Goal: Task Accomplishment & Management: Use online tool/utility

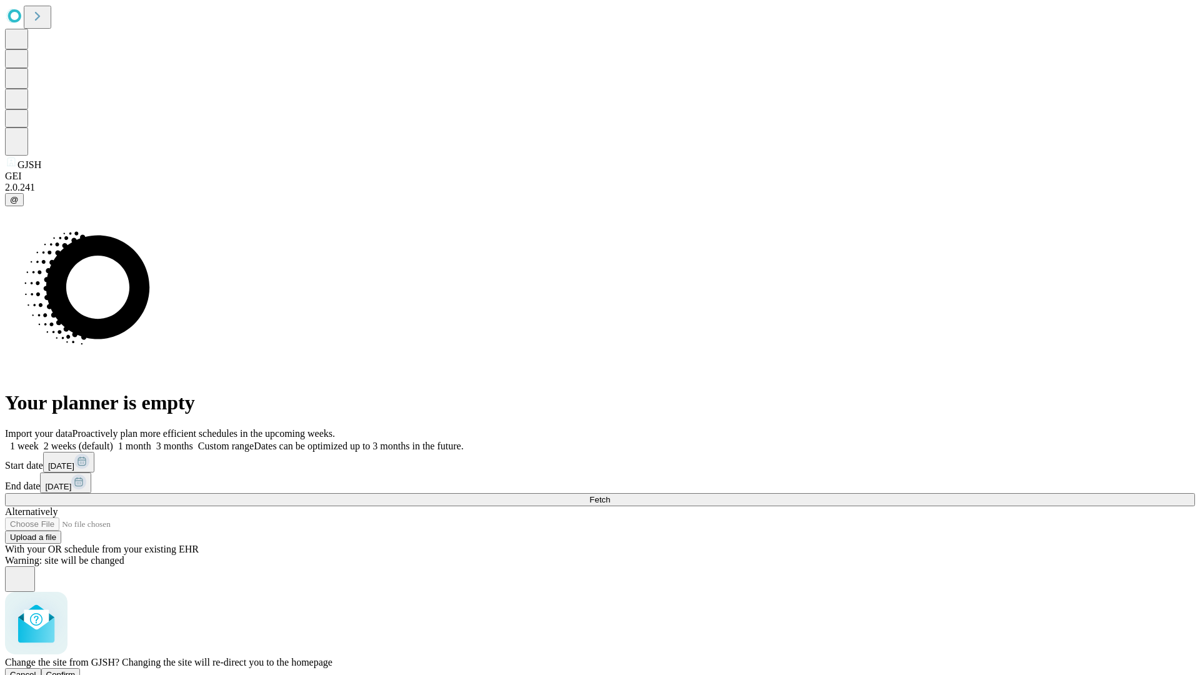
click at [76, 670] on span "Confirm" at bounding box center [60, 674] width 29 height 9
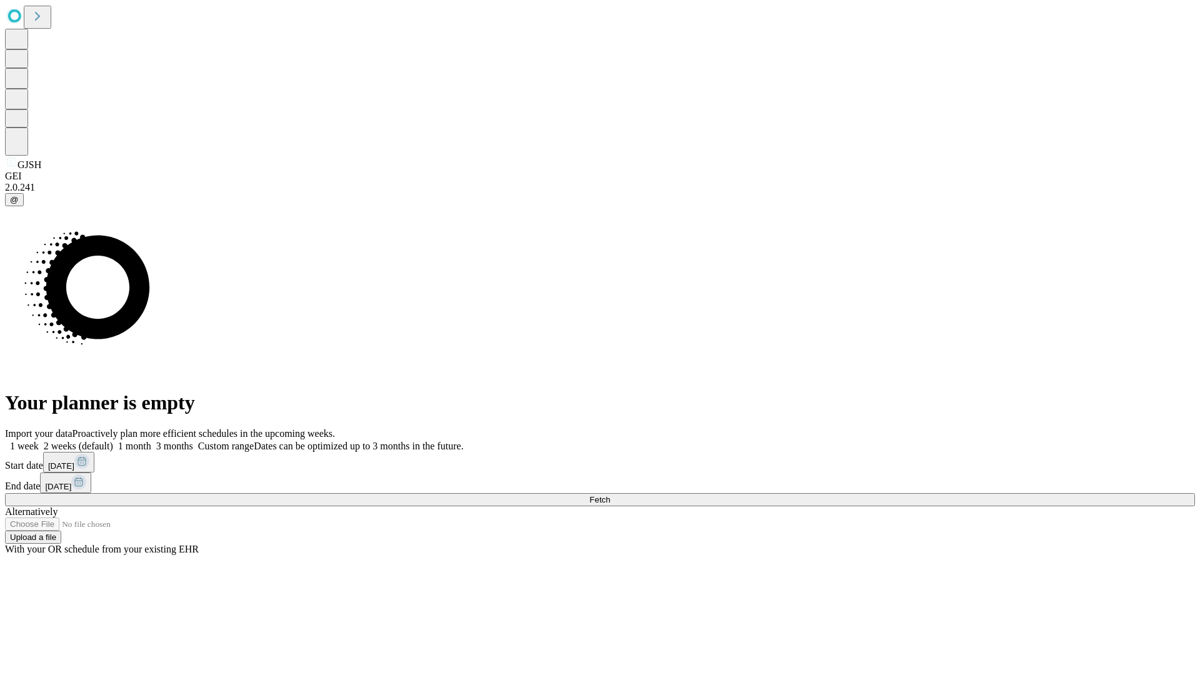
click at [39, 440] on label "1 week" at bounding box center [22, 445] width 34 height 11
click at [610, 495] on span "Fetch" at bounding box center [599, 499] width 21 height 9
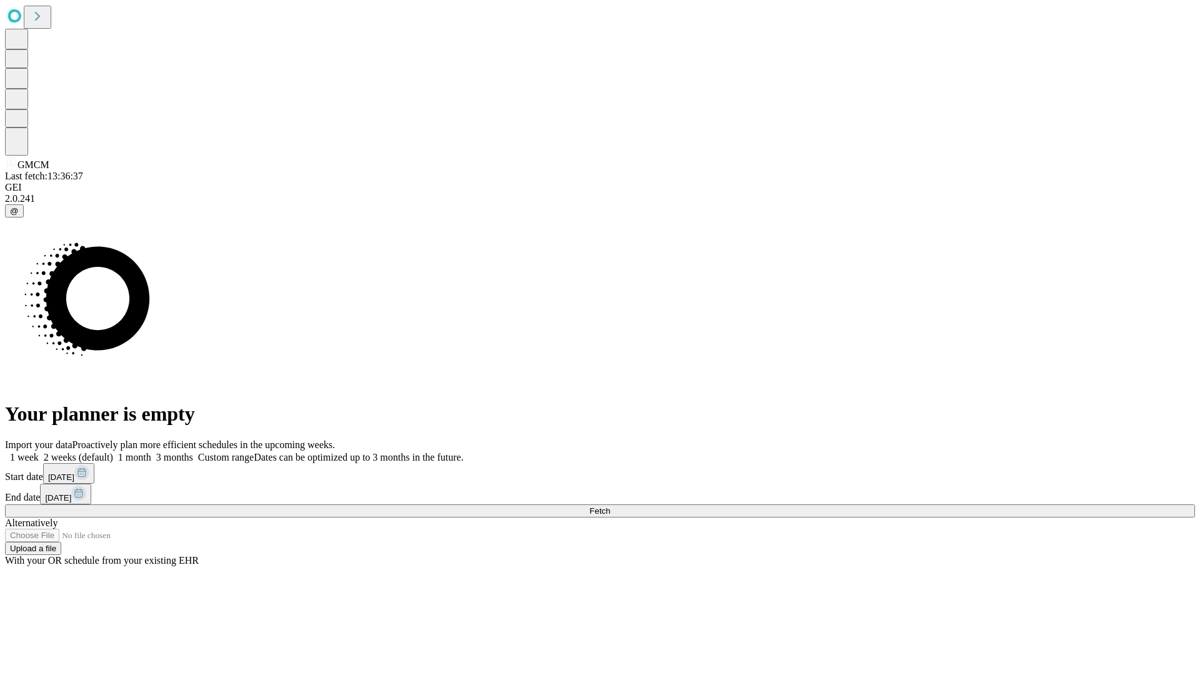
click at [39, 452] on label "1 week" at bounding box center [22, 457] width 34 height 11
click at [610, 506] on span "Fetch" at bounding box center [599, 510] width 21 height 9
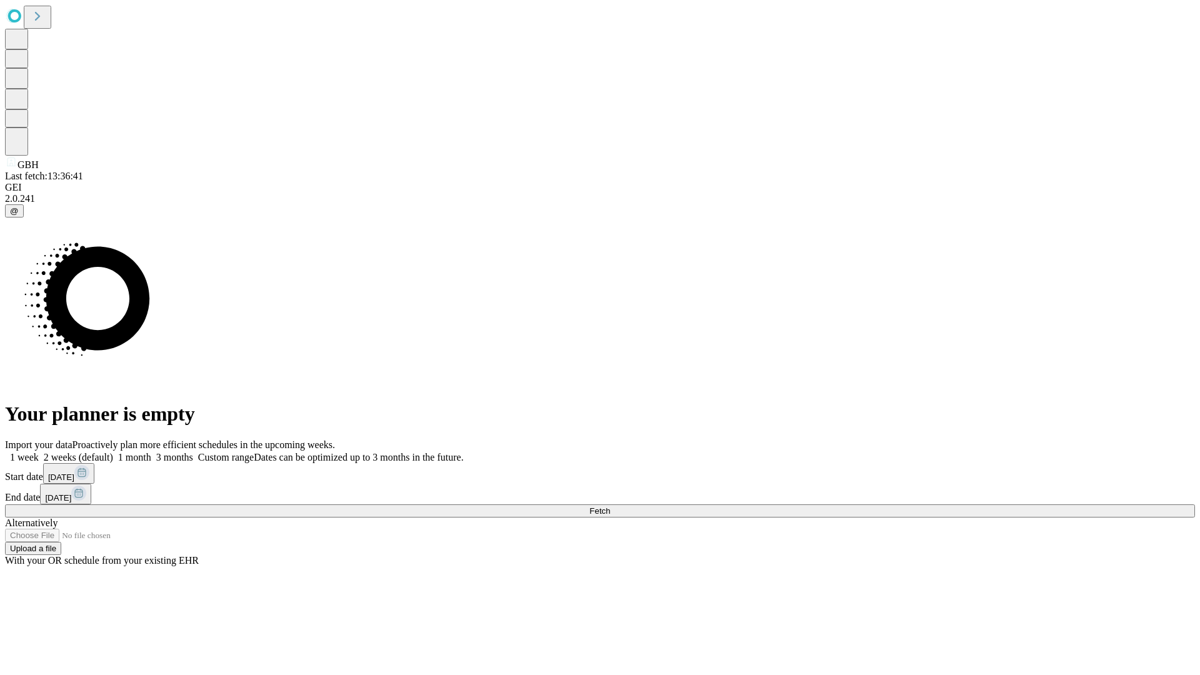
click at [39, 452] on label "1 week" at bounding box center [22, 457] width 34 height 11
click at [610, 506] on span "Fetch" at bounding box center [599, 510] width 21 height 9
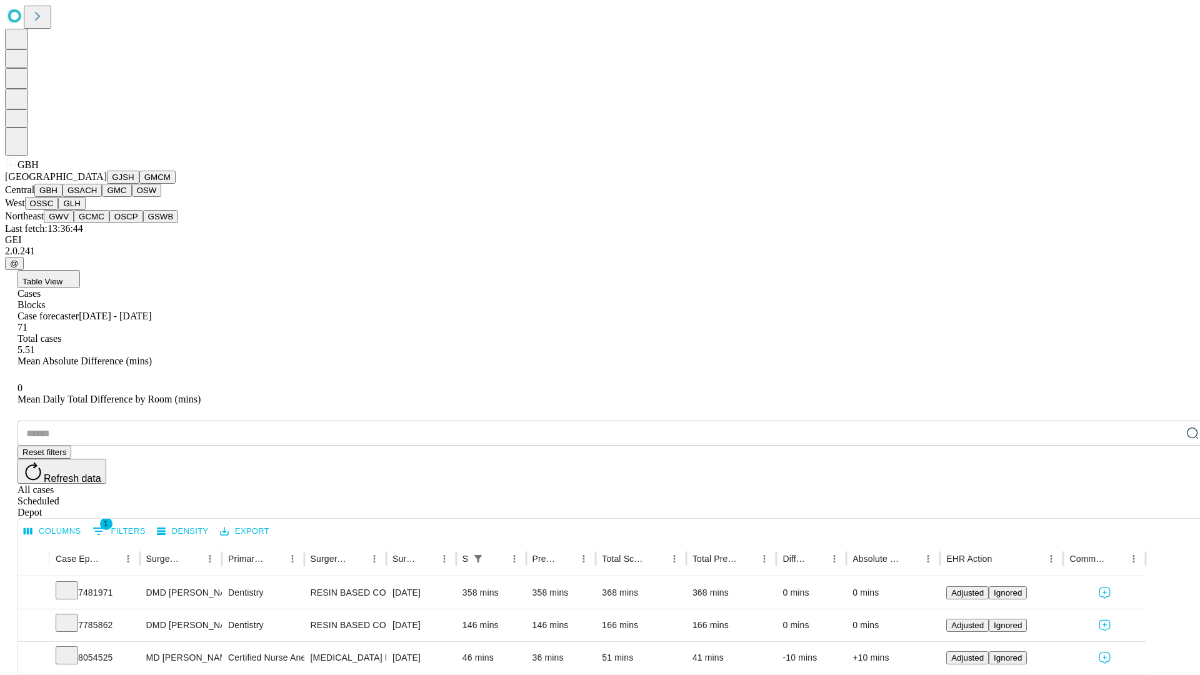
click at [97, 197] on button "GSACH" at bounding box center [81, 190] width 39 height 13
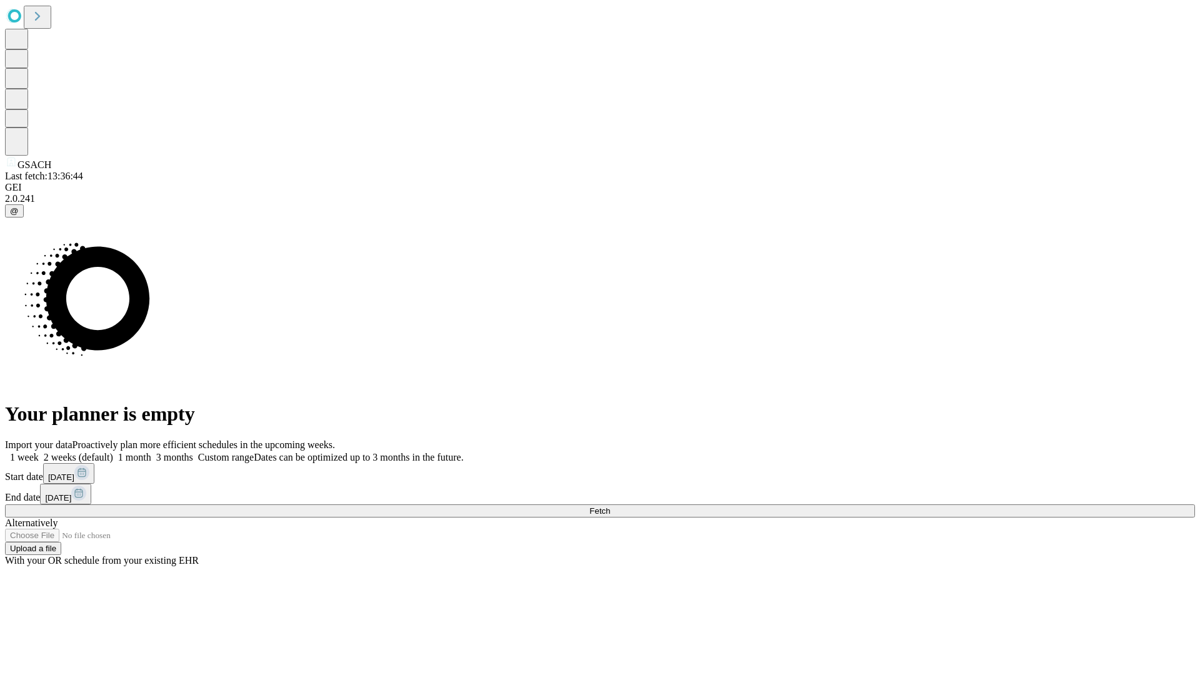
click at [39, 452] on label "1 week" at bounding box center [22, 457] width 34 height 11
click at [610, 506] on span "Fetch" at bounding box center [599, 510] width 21 height 9
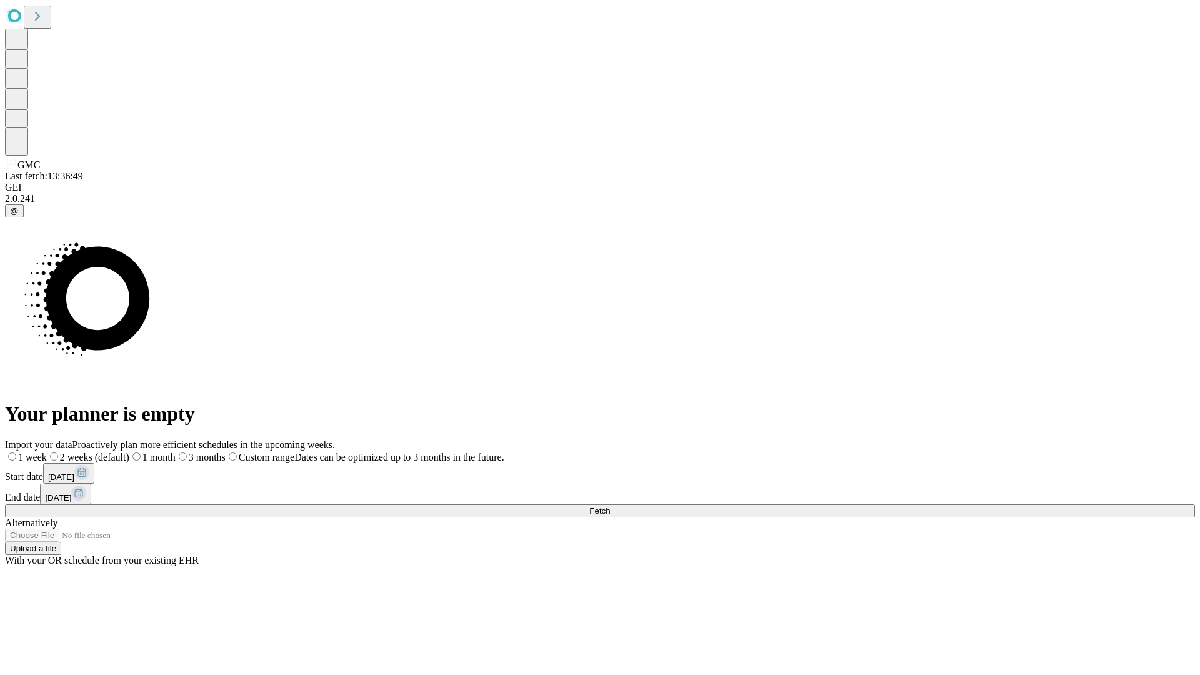
click at [610, 506] on span "Fetch" at bounding box center [599, 510] width 21 height 9
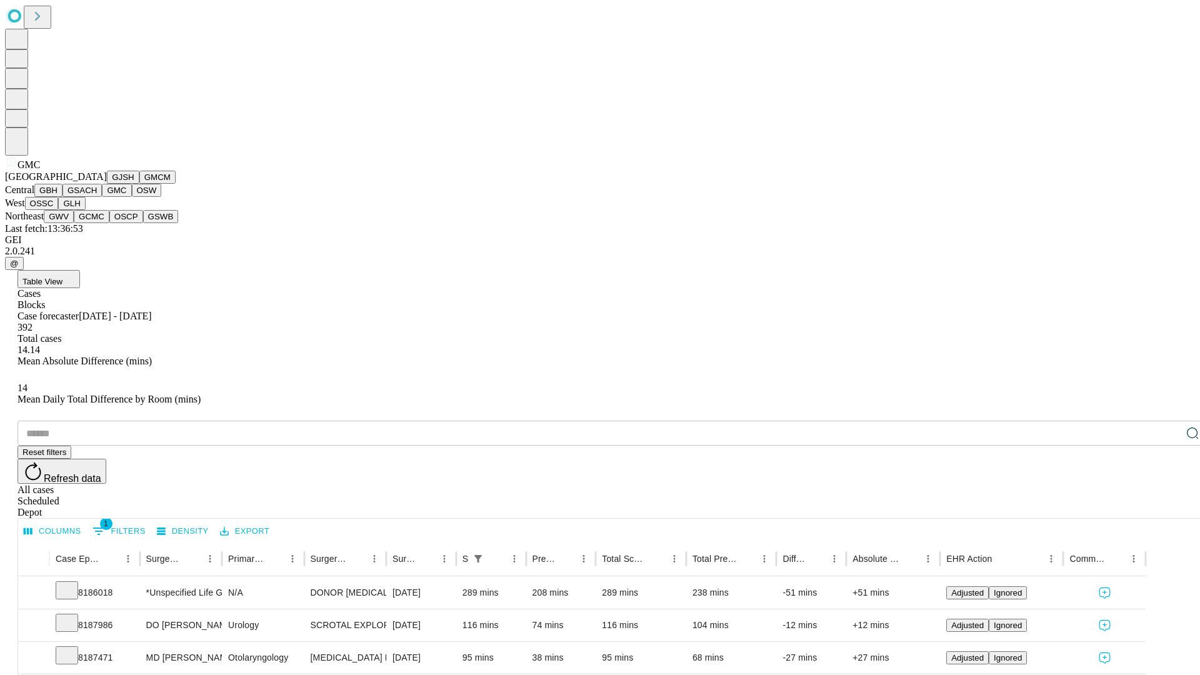
click at [132, 197] on button "OSW" at bounding box center [147, 190] width 30 height 13
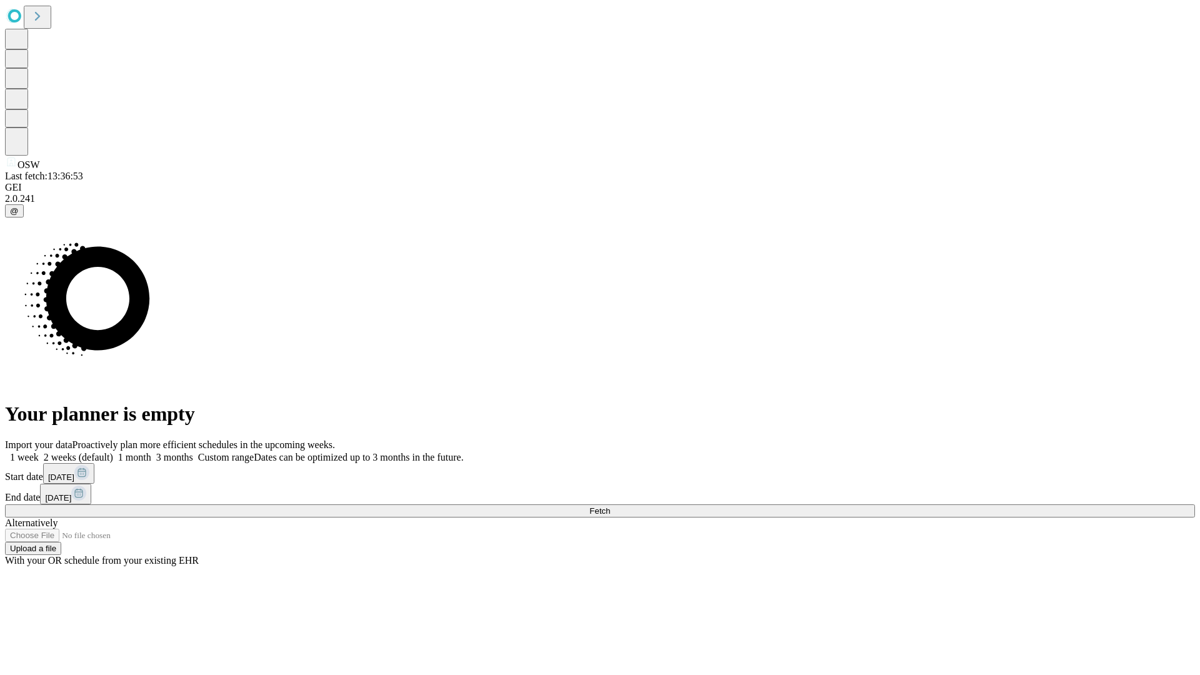
click at [610, 506] on span "Fetch" at bounding box center [599, 510] width 21 height 9
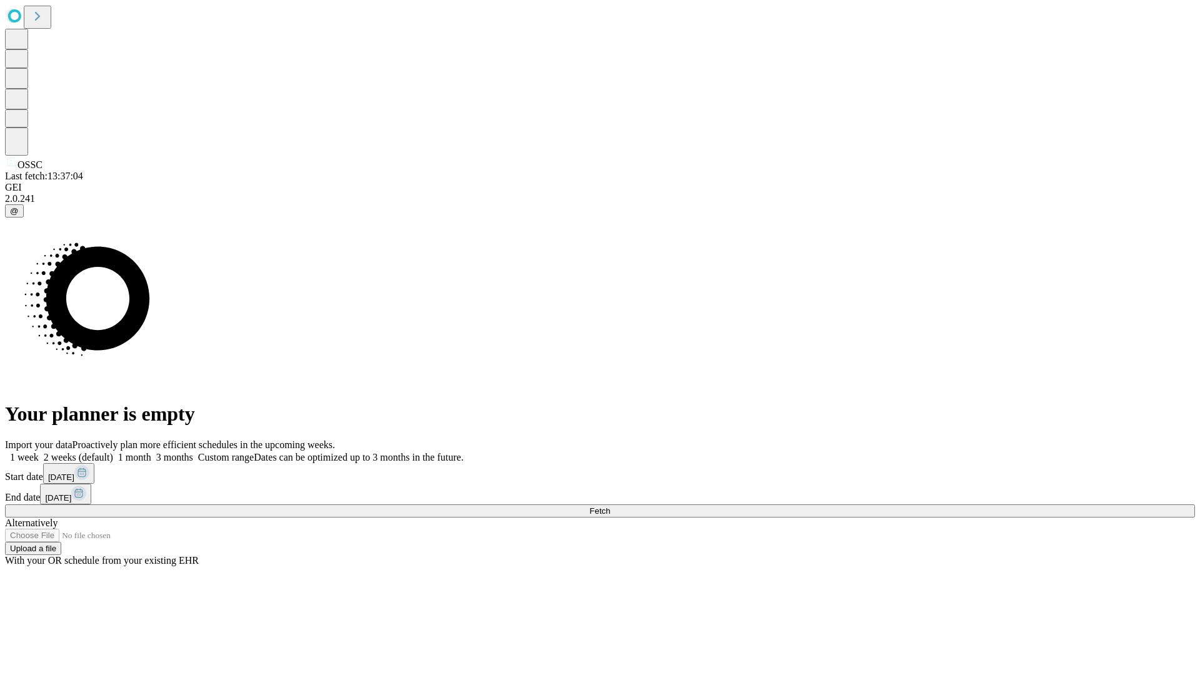
click at [39, 452] on label "1 week" at bounding box center [22, 457] width 34 height 11
click at [610, 506] on span "Fetch" at bounding box center [599, 510] width 21 height 9
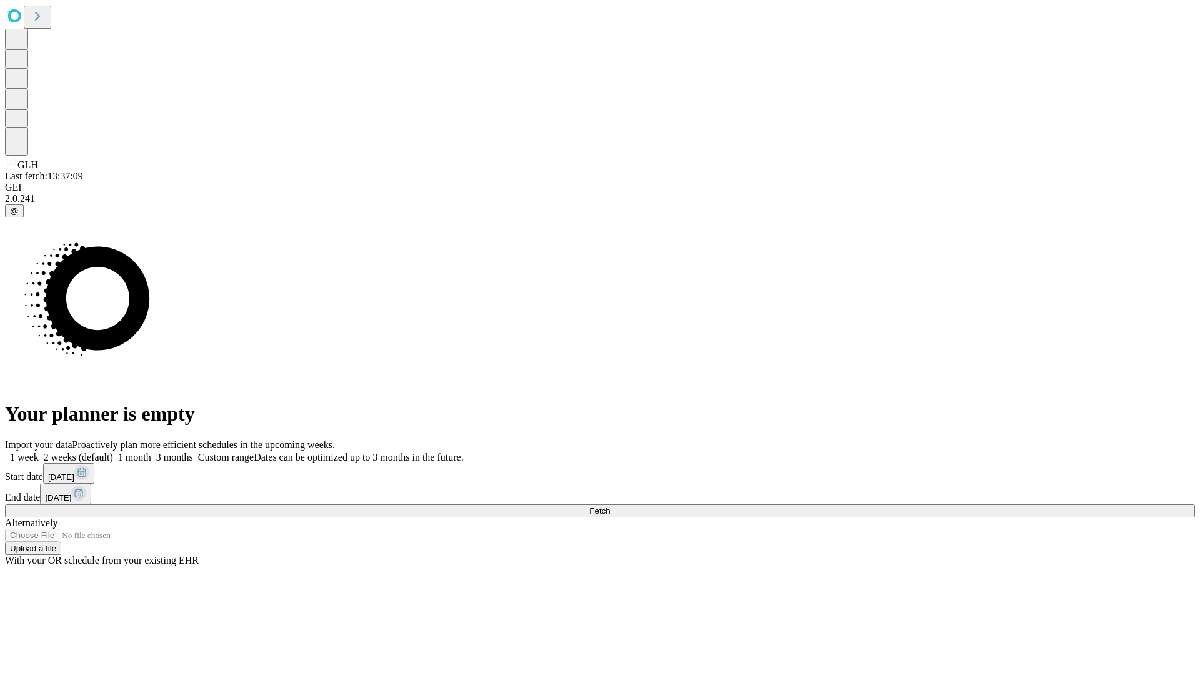
click at [39, 452] on label "1 week" at bounding box center [22, 457] width 34 height 11
click at [610, 506] on span "Fetch" at bounding box center [599, 510] width 21 height 9
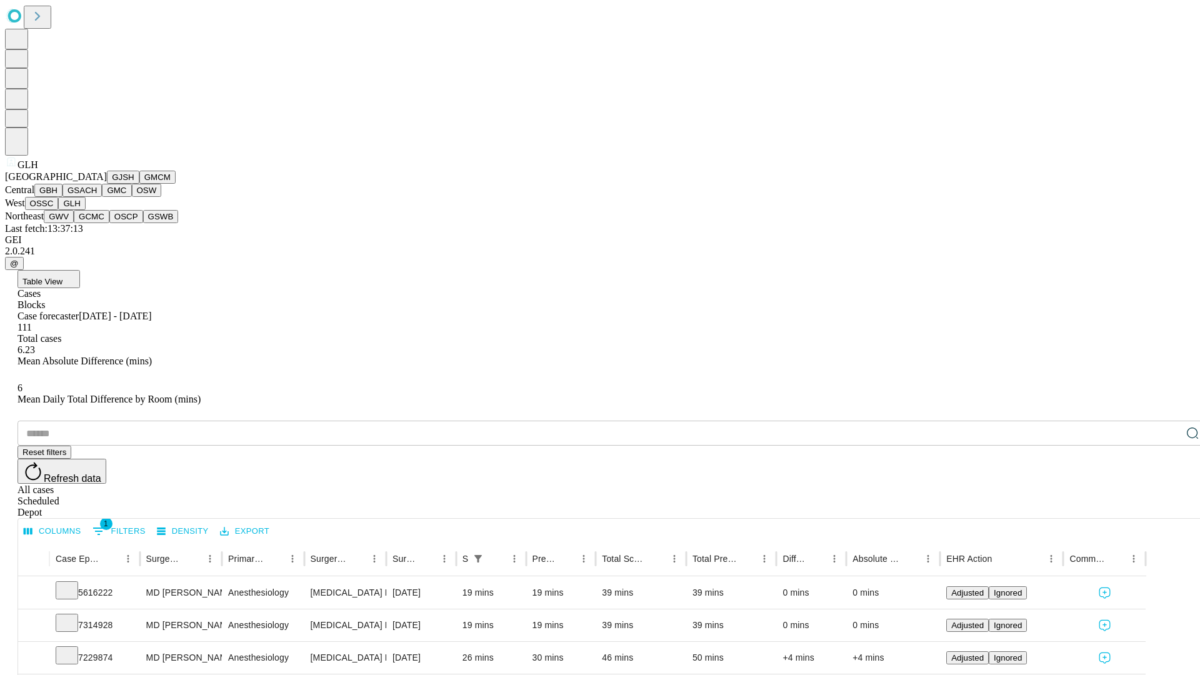
click at [74, 223] on button "GWV" at bounding box center [59, 216] width 30 height 13
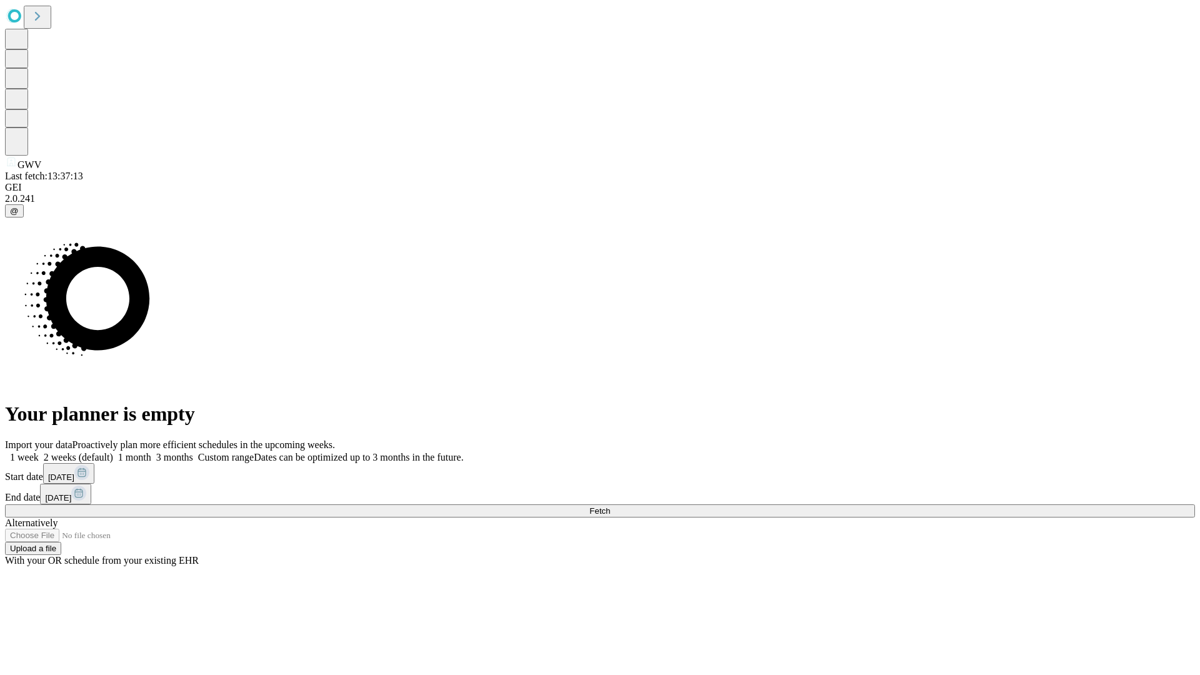
click at [39, 452] on label "1 week" at bounding box center [22, 457] width 34 height 11
click at [610, 506] on span "Fetch" at bounding box center [599, 510] width 21 height 9
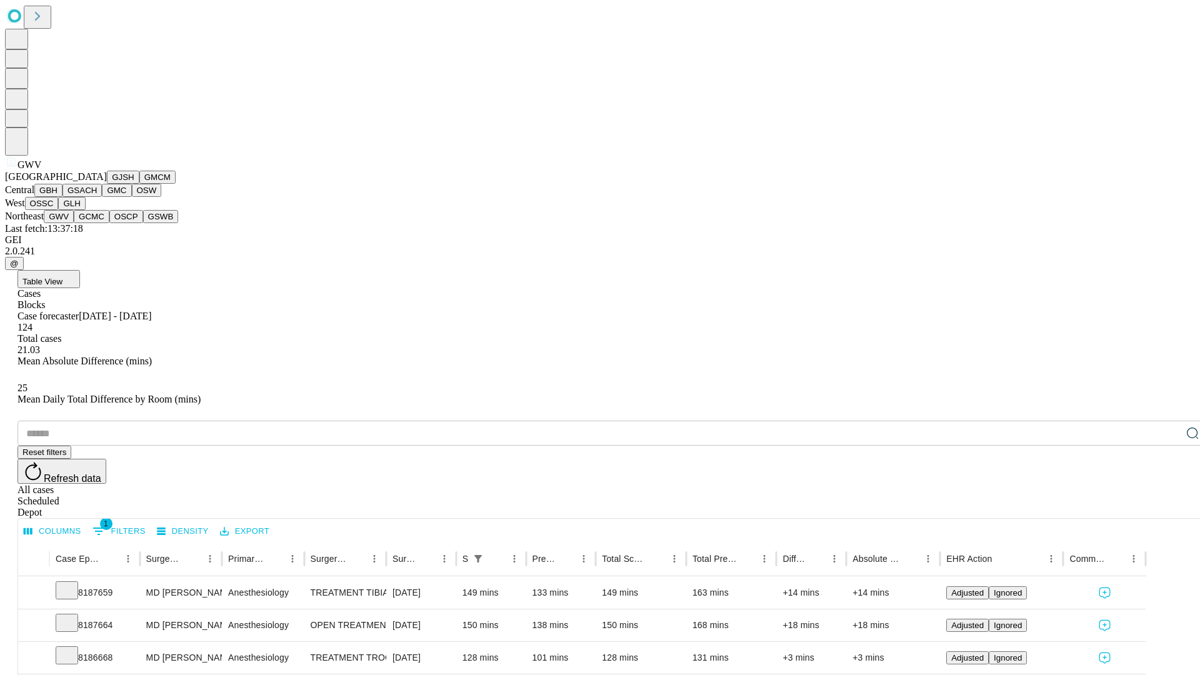
click at [97, 223] on button "GCMC" at bounding box center [92, 216] width 36 height 13
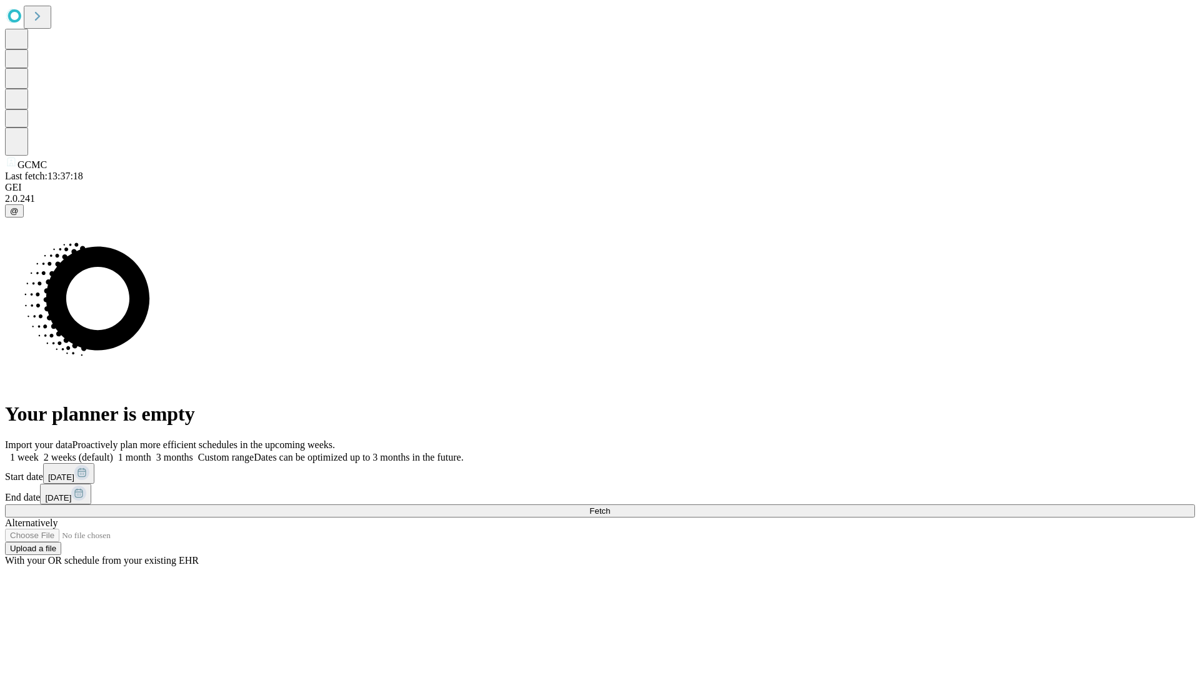
click at [610, 506] on span "Fetch" at bounding box center [599, 510] width 21 height 9
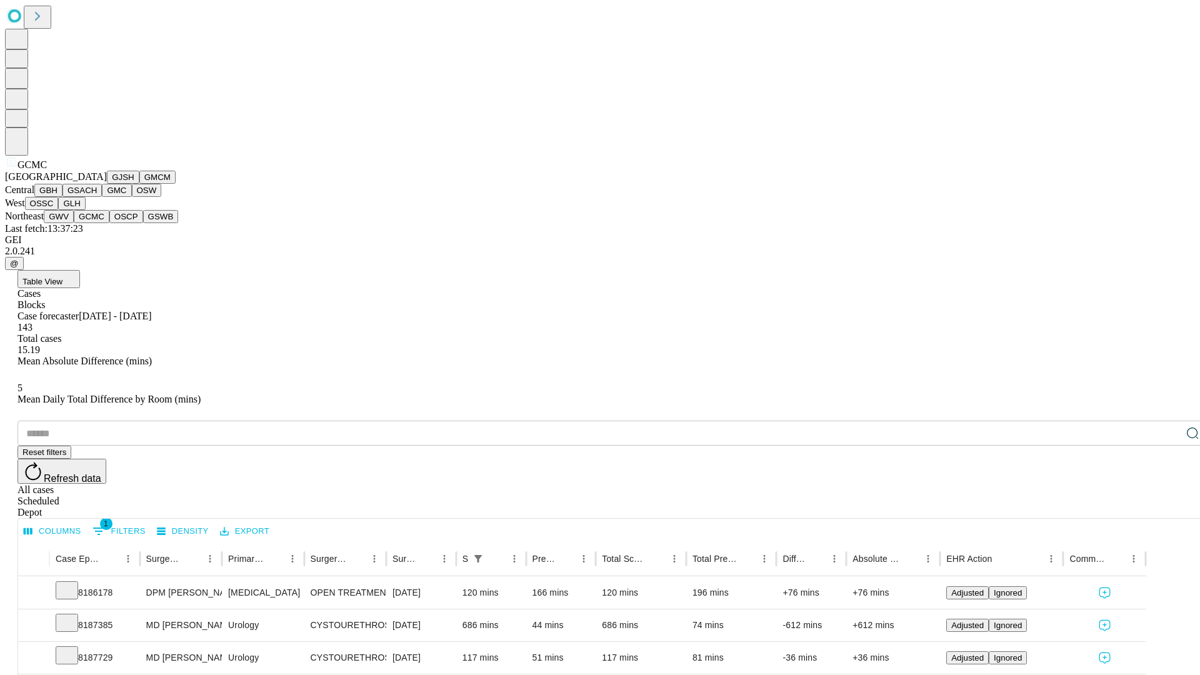
click at [109, 223] on button "OSCP" at bounding box center [126, 216] width 34 height 13
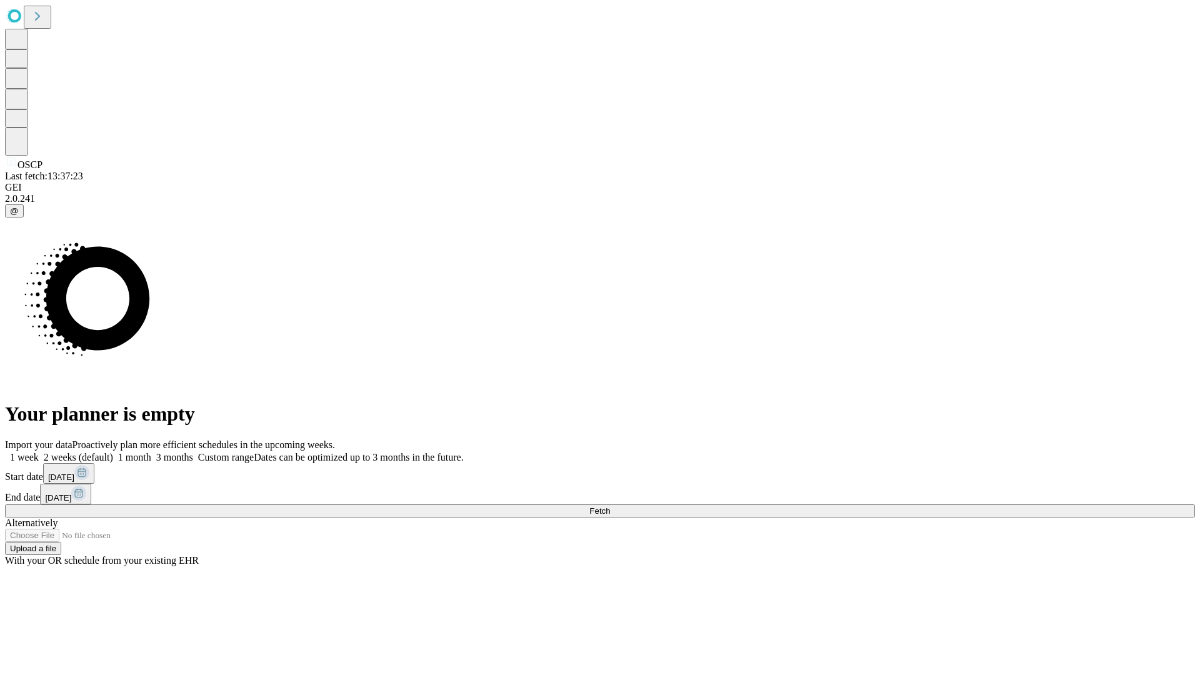
click at [610, 506] on span "Fetch" at bounding box center [599, 510] width 21 height 9
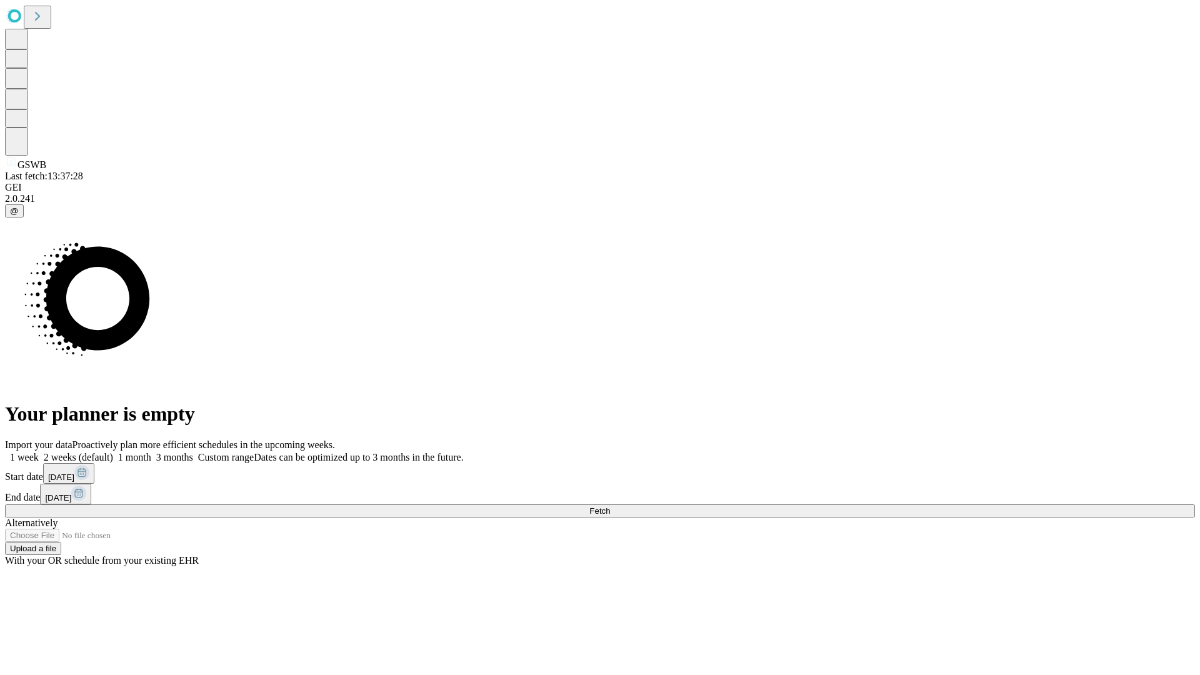
click at [39, 452] on label "1 week" at bounding box center [22, 457] width 34 height 11
click at [610, 506] on span "Fetch" at bounding box center [599, 510] width 21 height 9
